Goal: Information Seeking & Learning: Learn about a topic

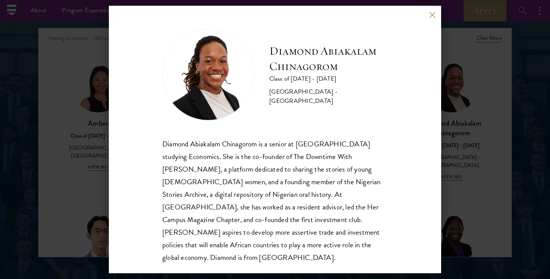
scroll to position [986, 0]
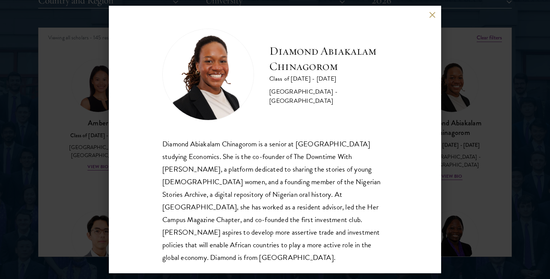
click at [484, 193] on div "Diamond Abiakalam [GEOGRAPHIC_DATA] Class of [DATE] - [DATE] [GEOGRAPHIC_DATA] …" at bounding box center [275, 139] width 550 height 279
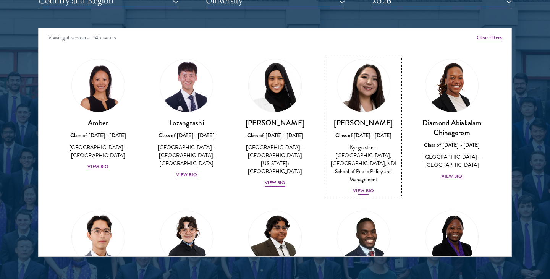
click at [360, 186] on div "Nurzada Abdivalieva Class of [DATE] - [DATE] [GEOGRAPHIC_DATA] - [GEOGRAPHIC_DA…" at bounding box center [363, 156] width 73 height 77
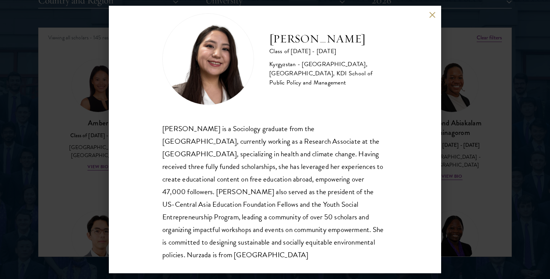
scroll to position [26, 0]
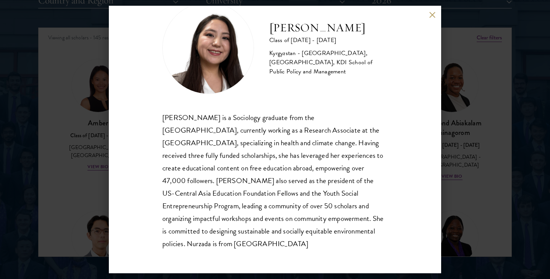
click at [452, 183] on div "Nurzada Abdivalieva Class of [DATE] - [DATE] [GEOGRAPHIC_DATA] - [GEOGRAPHIC_DA…" at bounding box center [275, 139] width 550 height 279
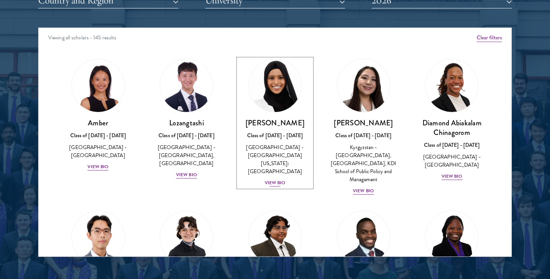
click at [278, 179] on div "View Bio" at bounding box center [275, 182] width 21 height 7
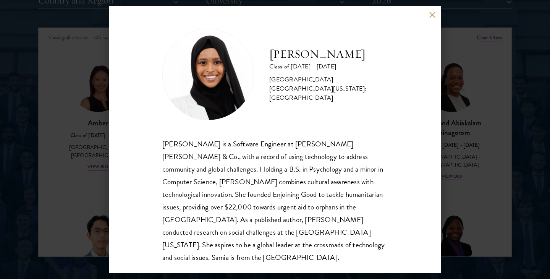
click at [436, 169] on div "[PERSON_NAME] Class of [DATE] - [DATE] [GEOGRAPHIC_DATA] - [GEOGRAPHIC_DATA][US…" at bounding box center [275, 139] width 332 height 267
click at [450, 164] on div "[PERSON_NAME] Class of [DATE] - [DATE] [GEOGRAPHIC_DATA] - [GEOGRAPHIC_DATA][US…" at bounding box center [275, 139] width 550 height 279
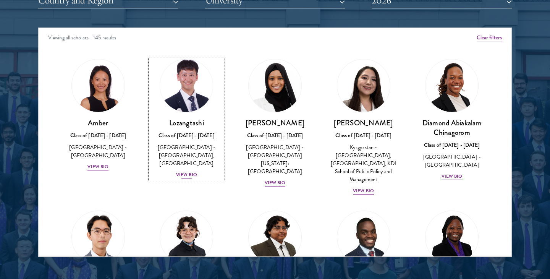
click at [179, 174] on div "View Bio" at bounding box center [186, 174] width 21 height 7
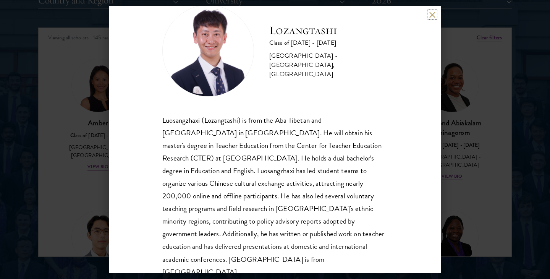
scroll to position [26, 0]
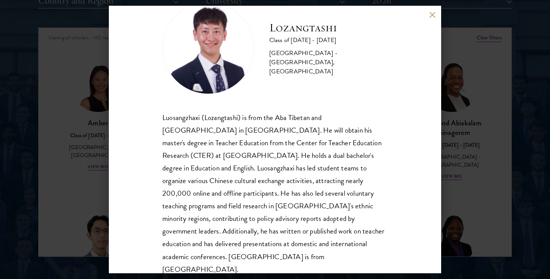
click at [443, 92] on div "Lozangtashi Class of [DATE] - [DATE] [GEOGRAPHIC_DATA] - [GEOGRAPHIC_DATA], [GE…" at bounding box center [275, 139] width 550 height 279
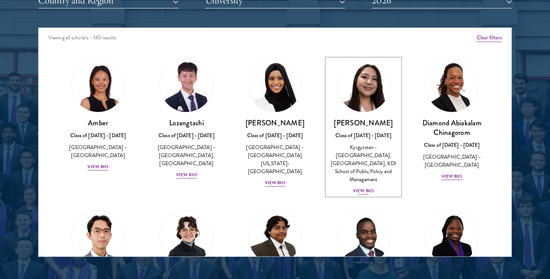
click at [364, 187] on div "View Bio" at bounding box center [363, 190] width 21 height 7
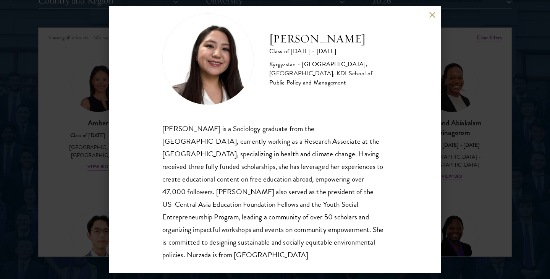
scroll to position [19, 0]
